Goal: Transaction & Acquisition: Purchase product/service

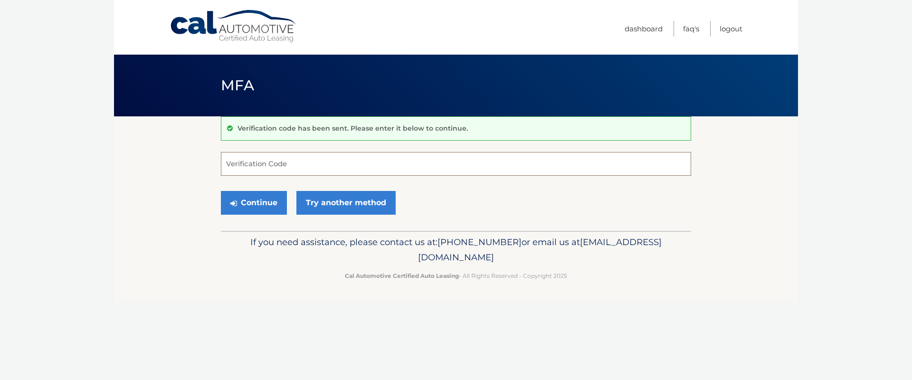
click at [312, 166] on input "Verification Code" at bounding box center [456, 164] width 470 height 24
type input "627770"
click at [221, 191] on button "Continue" at bounding box center [254, 203] width 66 height 24
click at [266, 201] on button "Continue" at bounding box center [254, 203] width 66 height 24
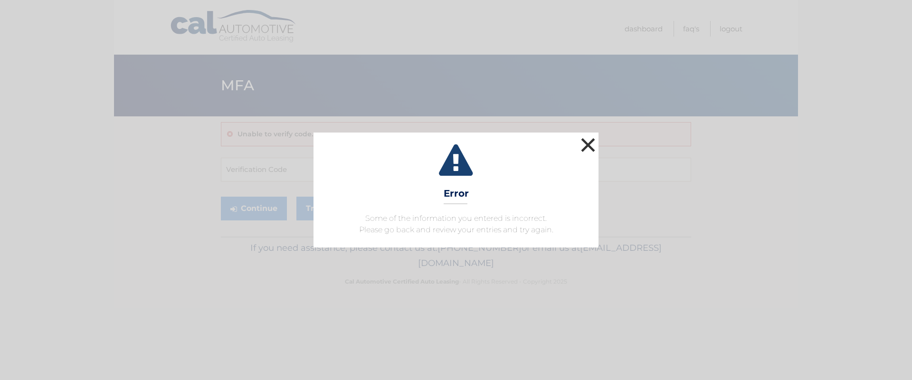
drag, startPoint x: 584, startPoint y: 140, endPoint x: 590, endPoint y: 143, distance: 7.0
click at [584, 140] on button "×" at bounding box center [588, 144] width 19 height 19
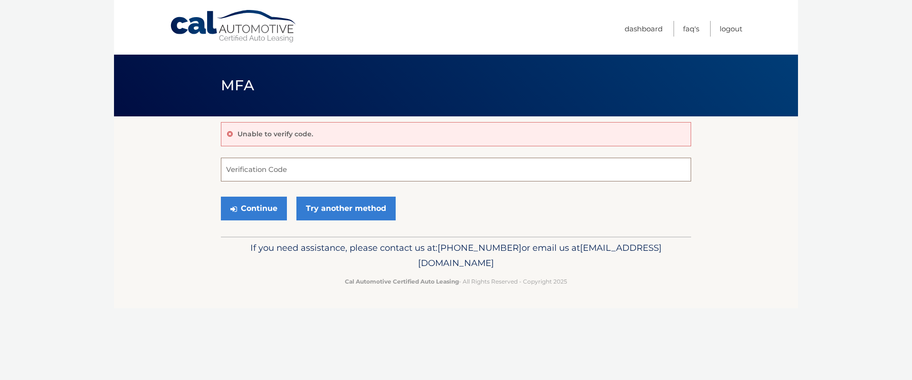
click at [285, 172] on input "Verification Code" at bounding box center [456, 170] width 470 height 24
type input "627770"
click at [221, 197] on button "Continue" at bounding box center [254, 209] width 66 height 24
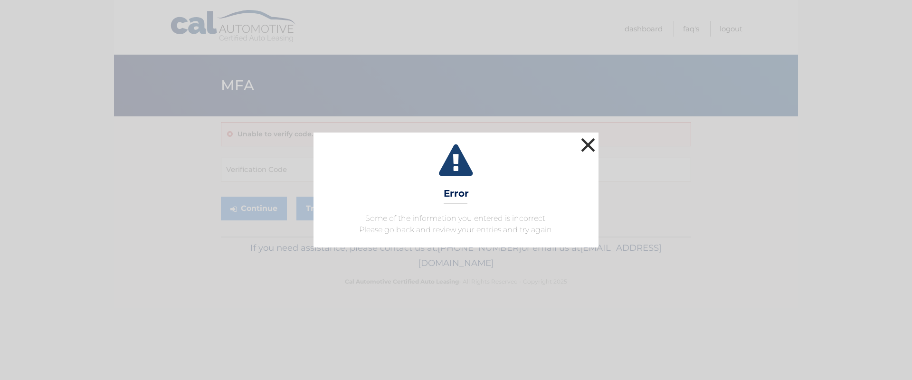
click at [591, 143] on button "×" at bounding box center [588, 144] width 19 height 19
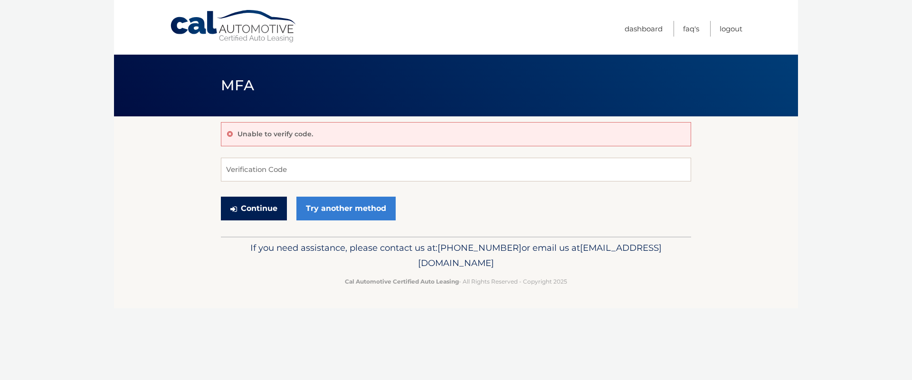
click at [253, 205] on button "Continue" at bounding box center [254, 209] width 66 height 24
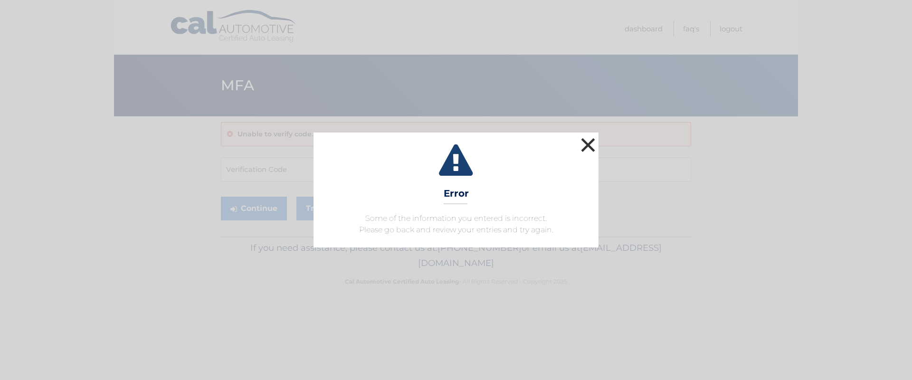
click at [590, 144] on button "×" at bounding box center [588, 144] width 19 height 19
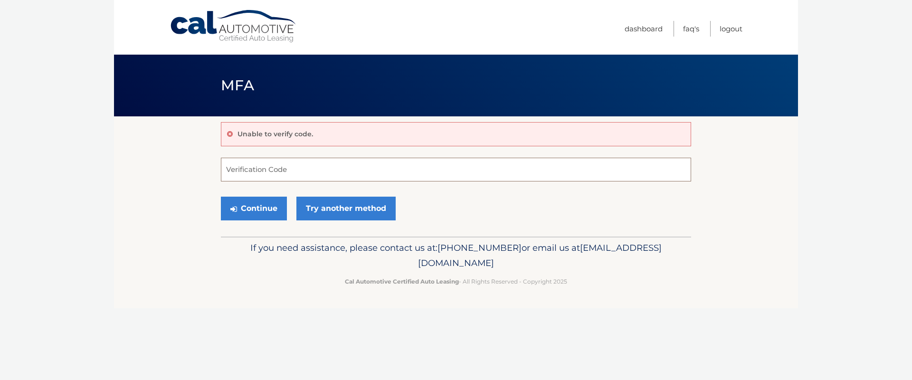
click at [268, 172] on input "Verification Code" at bounding box center [456, 170] width 470 height 24
type input "627770"
click at [221, 197] on button "Continue" at bounding box center [254, 209] width 66 height 24
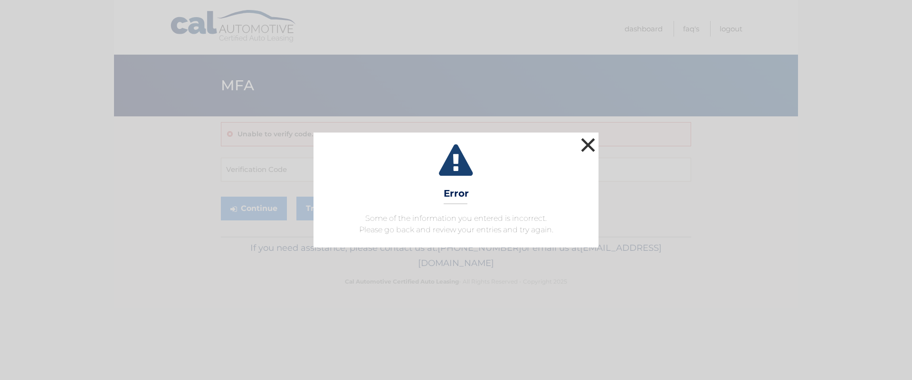
click at [589, 145] on button "×" at bounding box center [588, 144] width 19 height 19
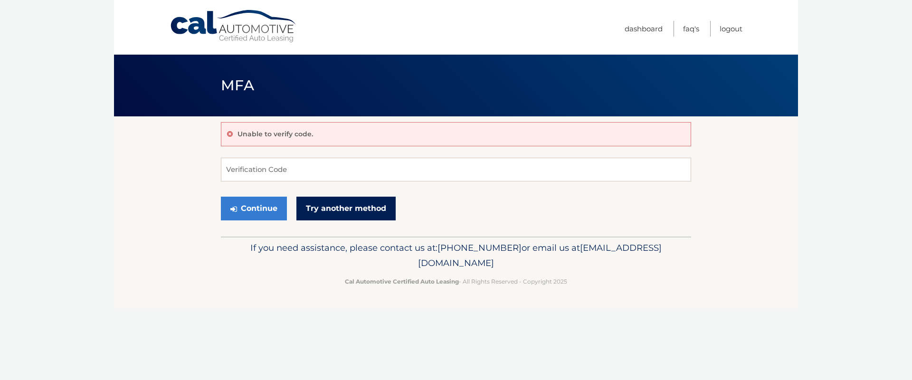
click at [345, 211] on link "Try another method" at bounding box center [346, 209] width 99 height 24
click at [345, 210] on link "Try another method" at bounding box center [346, 209] width 99 height 24
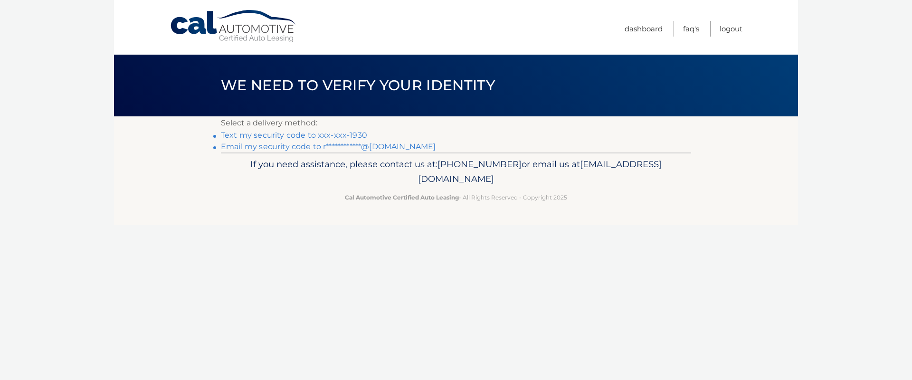
click at [287, 135] on link "Text my security code to xxx-xxx-1930" at bounding box center [294, 135] width 146 height 9
click at [287, 134] on link "Text my security code to xxx-xxx-1930" at bounding box center [294, 135] width 146 height 9
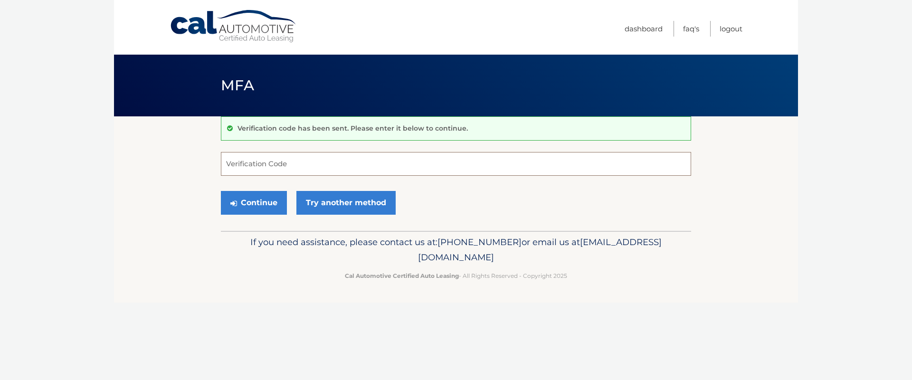
click at [295, 167] on input "Verification Code" at bounding box center [456, 164] width 470 height 24
type input "447543"
click at [221, 191] on button "Continue" at bounding box center [254, 203] width 66 height 24
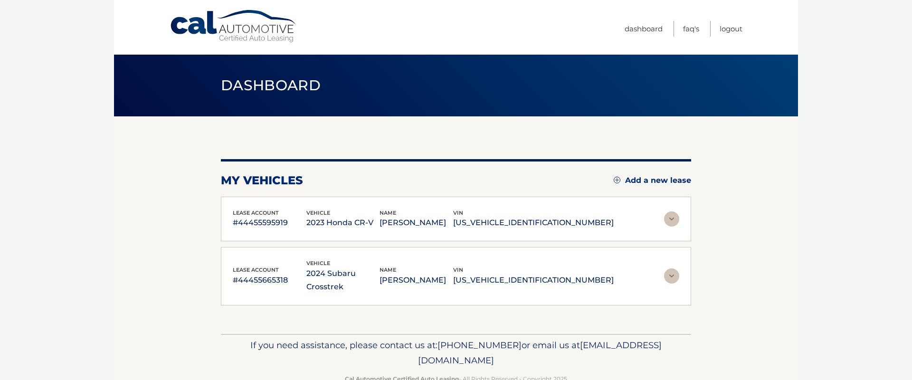
scroll to position [12, 0]
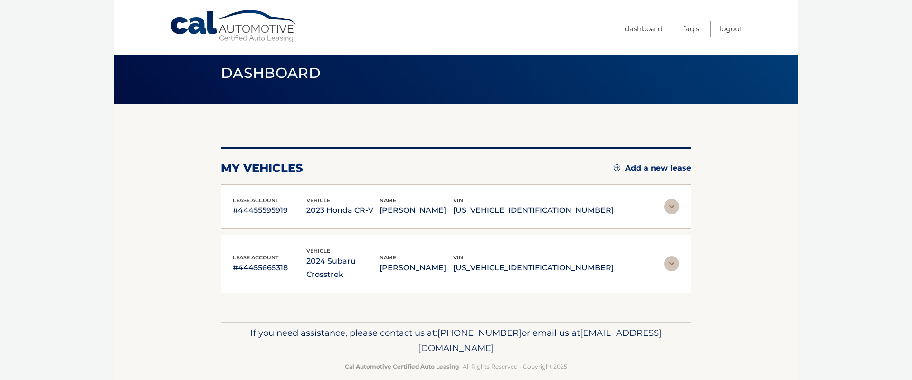
click at [671, 205] on img at bounding box center [671, 206] width 15 height 15
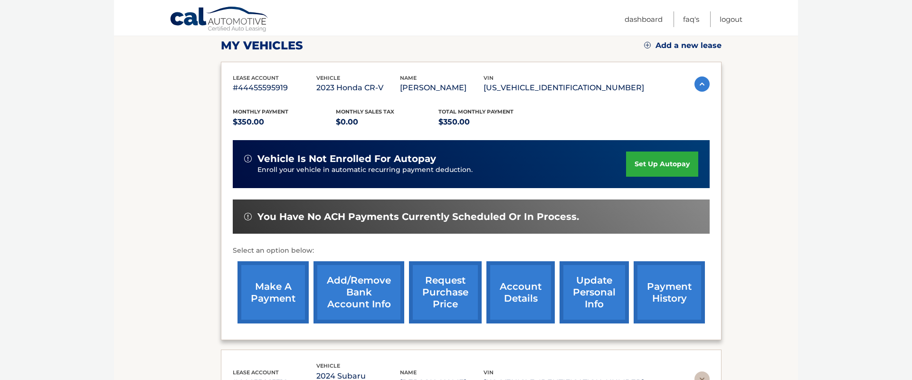
scroll to position [139, 0]
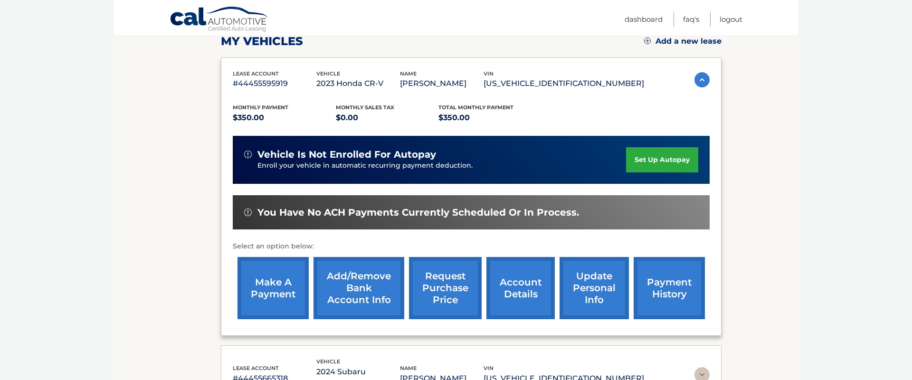
click at [274, 281] on link "make a payment" at bounding box center [273, 288] width 71 height 62
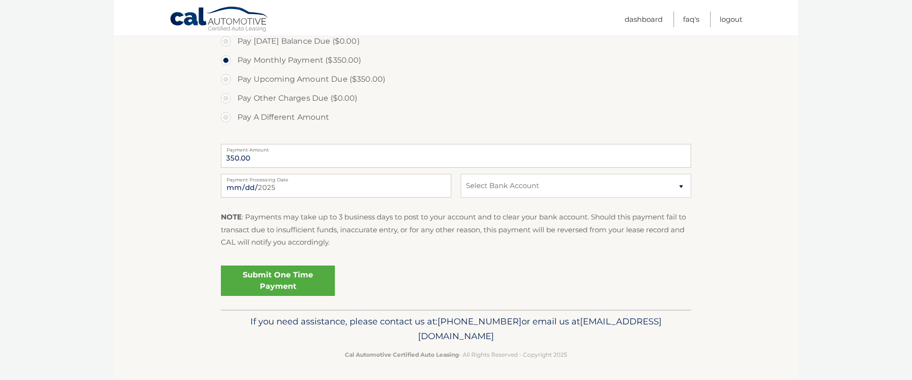
scroll to position [299, 0]
click at [632, 191] on select "Select Bank Account Checking JPMORGAN CHASE BANK, NA *****2838 Checking JPMORGA…" at bounding box center [576, 184] width 230 height 24
select select "NzdlMTQ4NTItYzQzMC00Mjc0LTg1ZTUtYzMzNDc1OWZmZTEz"
click at [461, 172] on select "Select Bank Account Checking JPMORGAN CHASE BANK, NA *****2838 Checking JPMORGA…" at bounding box center [576, 184] width 230 height 24
click at [301, 278] on link "Submit One Time Payment" at bounding box center [278, 279] width 114 height 30
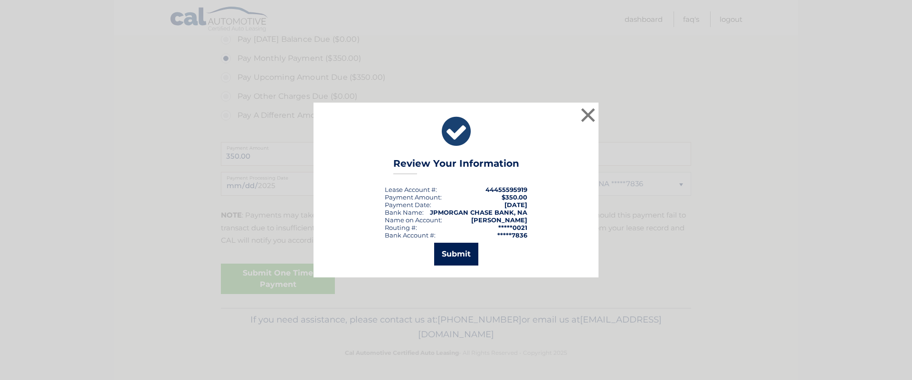
click at [464, 258] on button "Submit" at bounding box center [456, 254] width 44 height 23
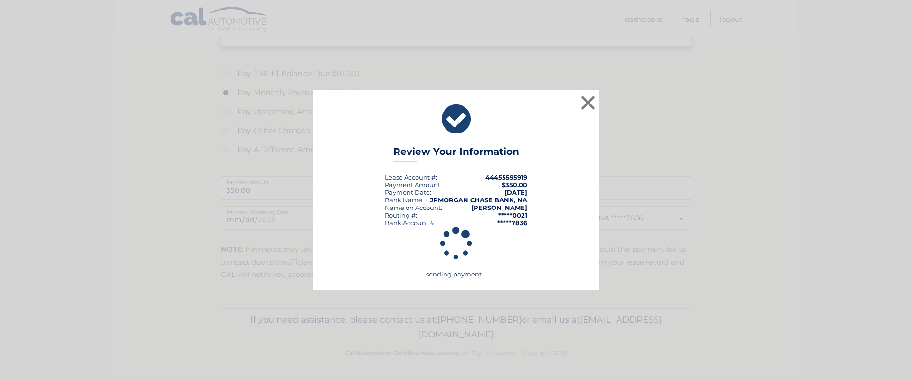
scroll to position [265, 0]
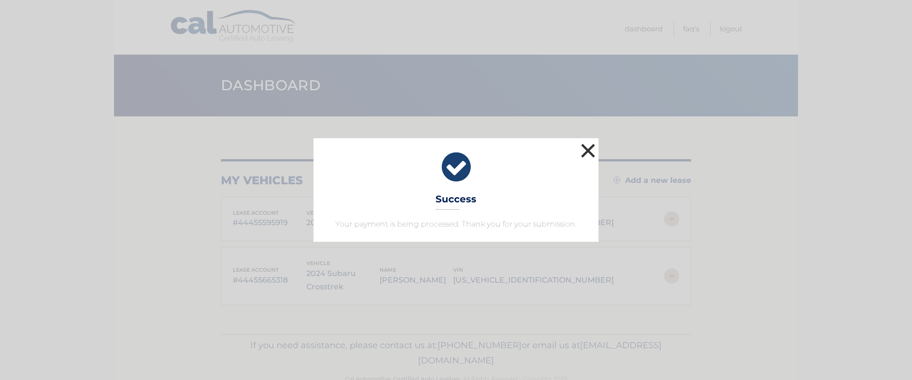
click at [593, 150] on button "×" at bounding box center [588, 150] width 19 height 19
